Goal: Navigation & Orientation: Find specific page/section

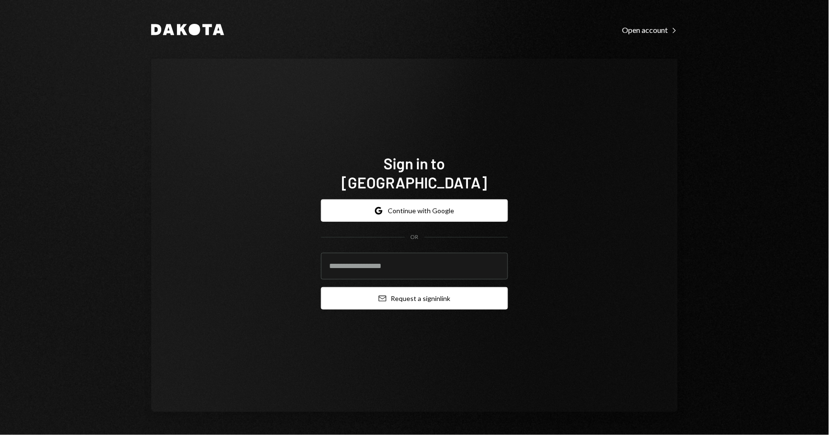
type input "**********"
click at [418, 293] on button "Email Request a sign in link" at bounding box center [414, 298] width 187 height 22
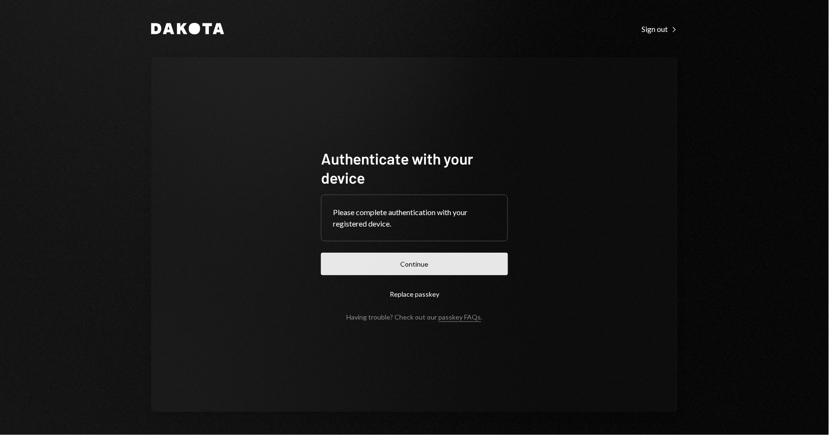
click at [418, 271] on button "Continue" at bounding box center [414, 264] width 187 height 22
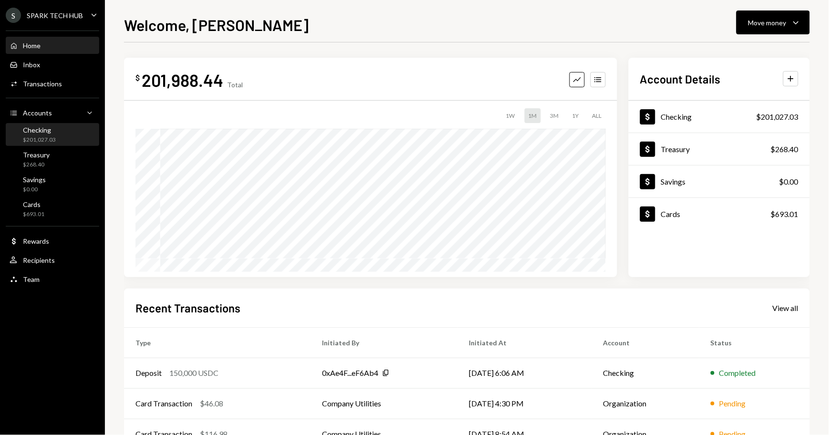
click at [46, 136] on div "$201,027.03" at bounding box center [39, 140] width 33 height 8
